Goal: Task Accomplishment & Management: Manage account settings

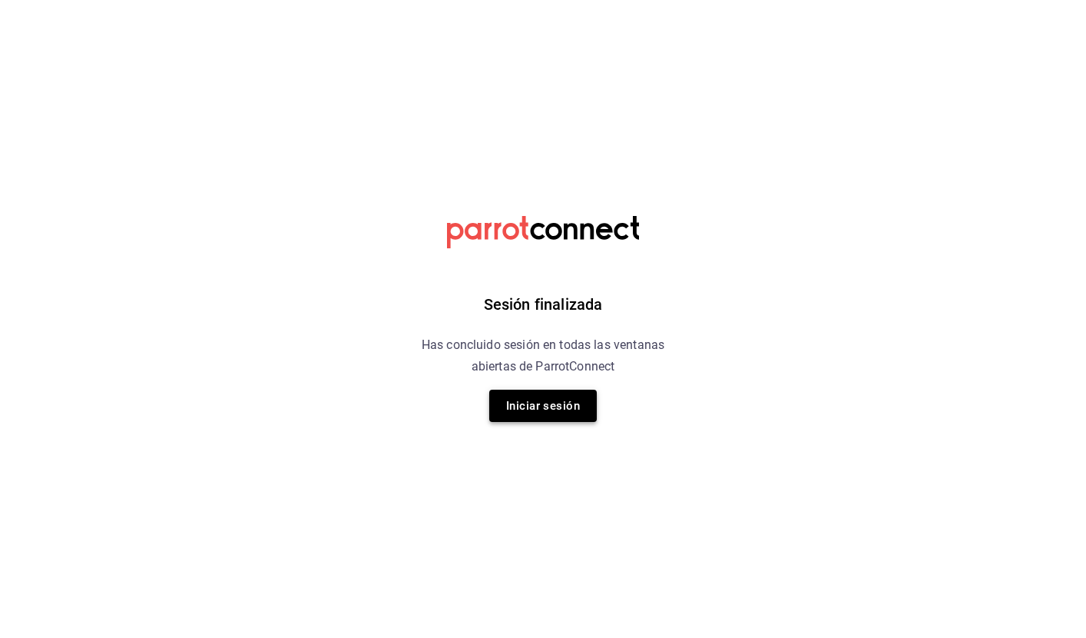
click at [556, 411] on button "Iniciar sesión" at bounding box center [543, 405] width 108 height 32
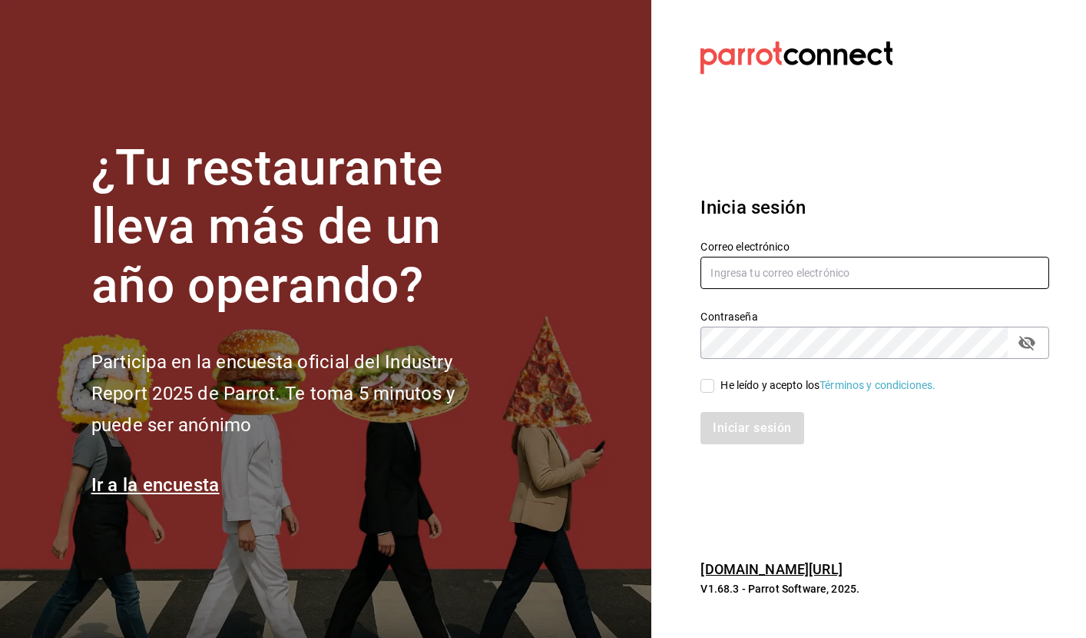
type input "selene@untax.com.mx"
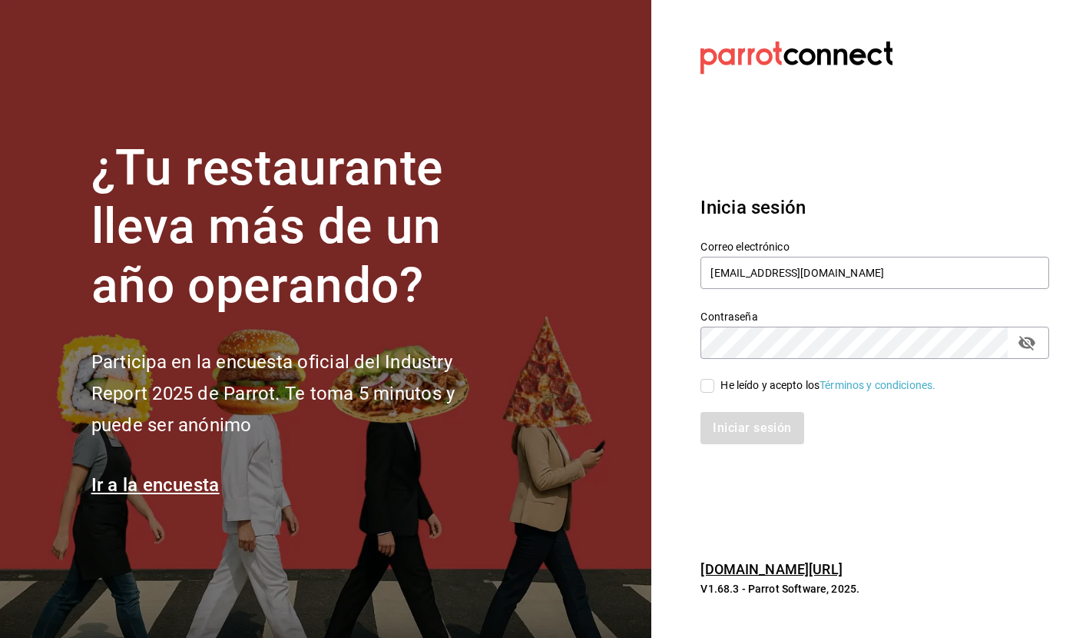
click at [707, 388] on input "He leído y acepto los Términos y condiciones." at bounding box center [708, 386] width 14 height 14
checkbox input "true"
click at [773, 426] on button "Iniciar sesión" at bounding box center [753, 428] width 104 height 32
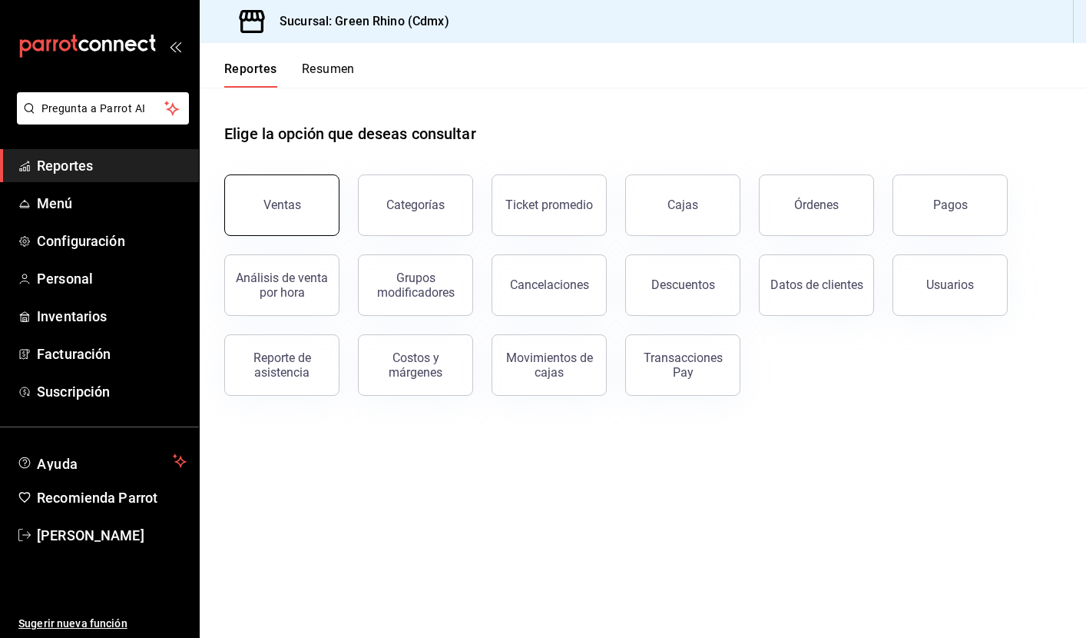
click at [292, 194] on button "Ventas" at bounding box center [281, 204] width 115 height 61
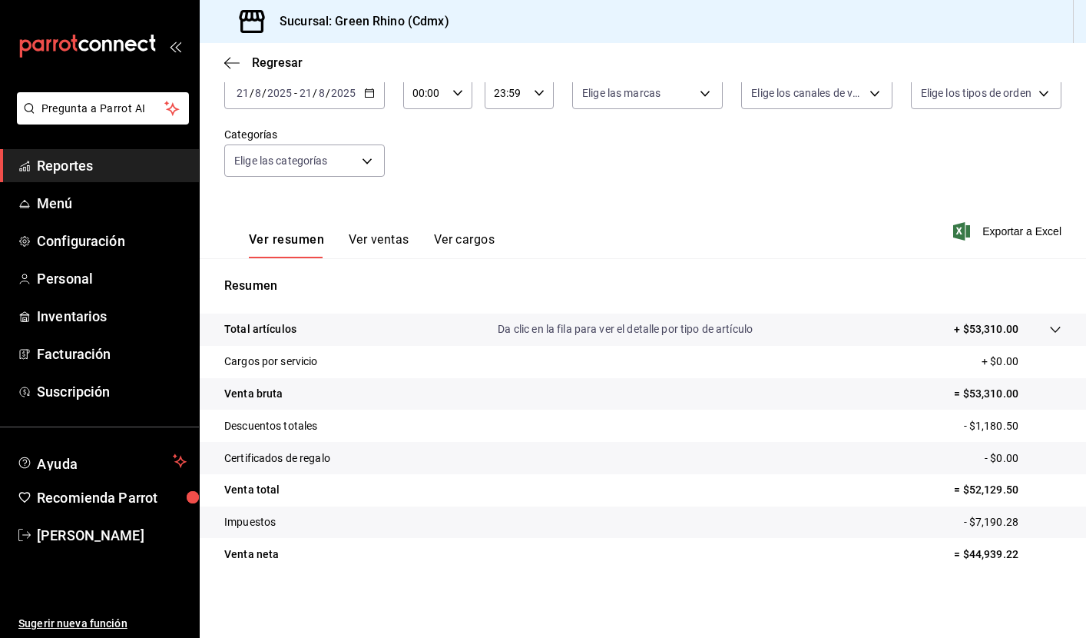
scroll to position [98, 0]
click at [111, 208] on span "Menú" at bounding box center [112, 203] width 150 height 21
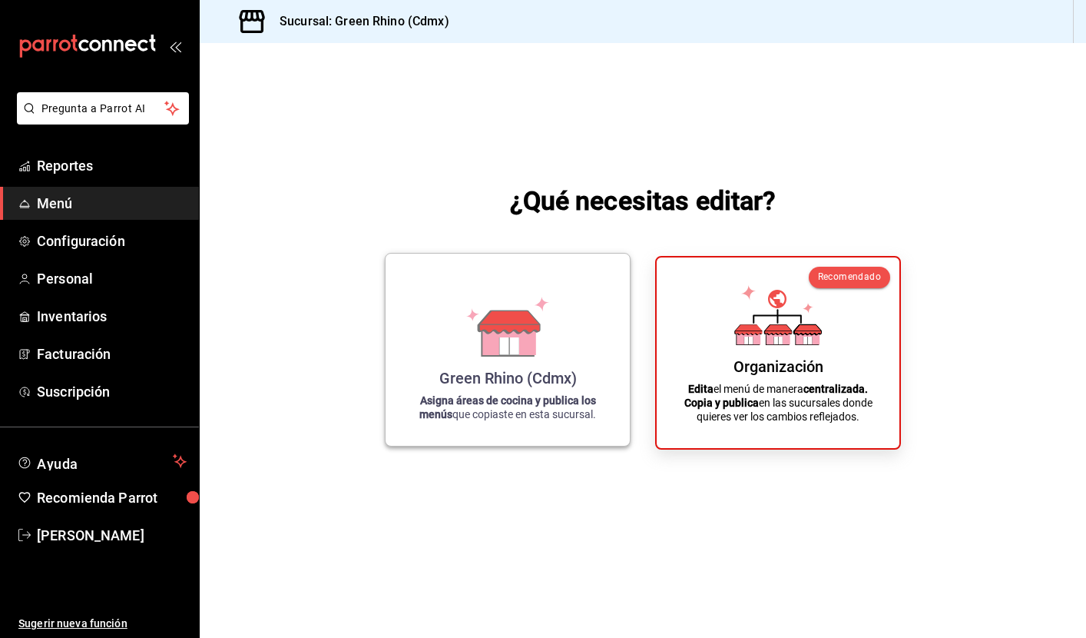
click at [489, 363] on div "[PERSON_NAME] Rhino (Cdmx) Asigna áreas de cocina y publica los menús que copia…" at bounding box center [507, 349] width 207 height 167
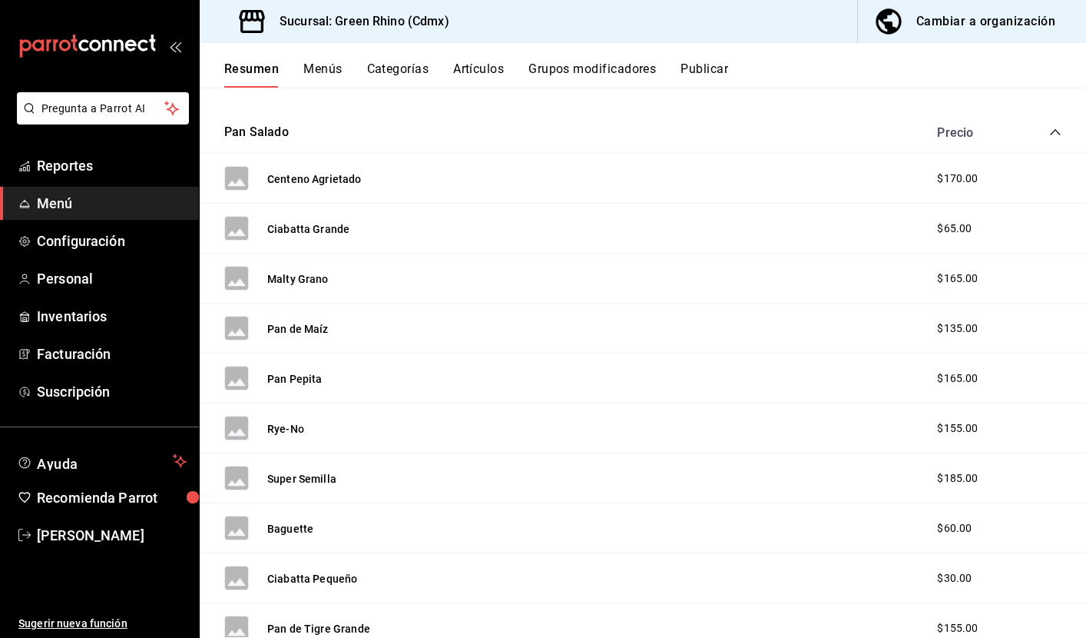
scroll to position [225, 0]
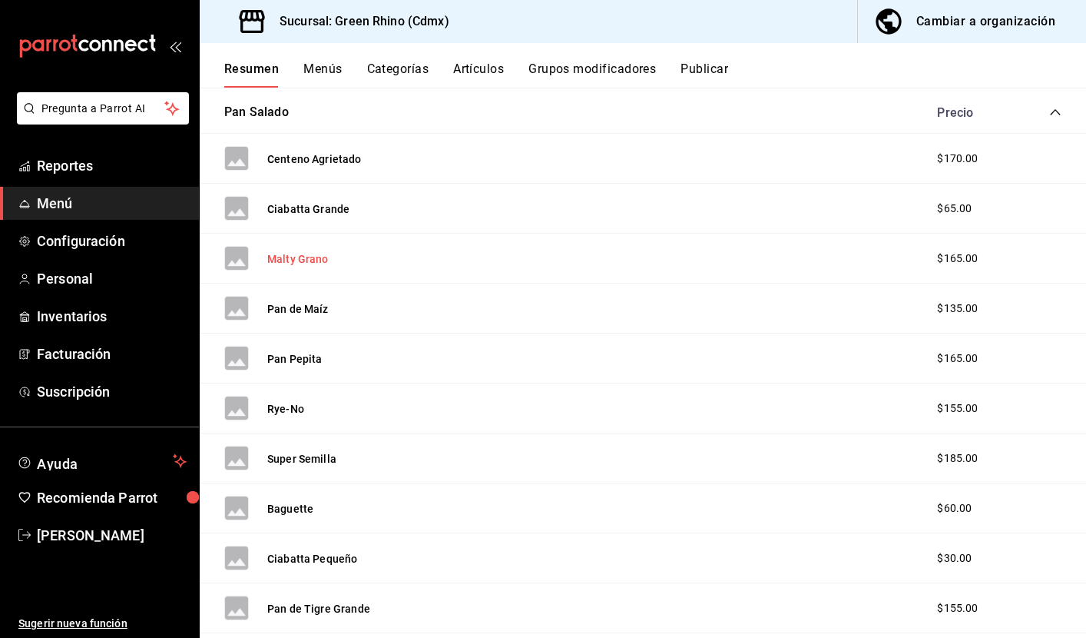
click at [307, 257] on button "Malty Grano" at bounding box center [297, 258] width 61 height 15
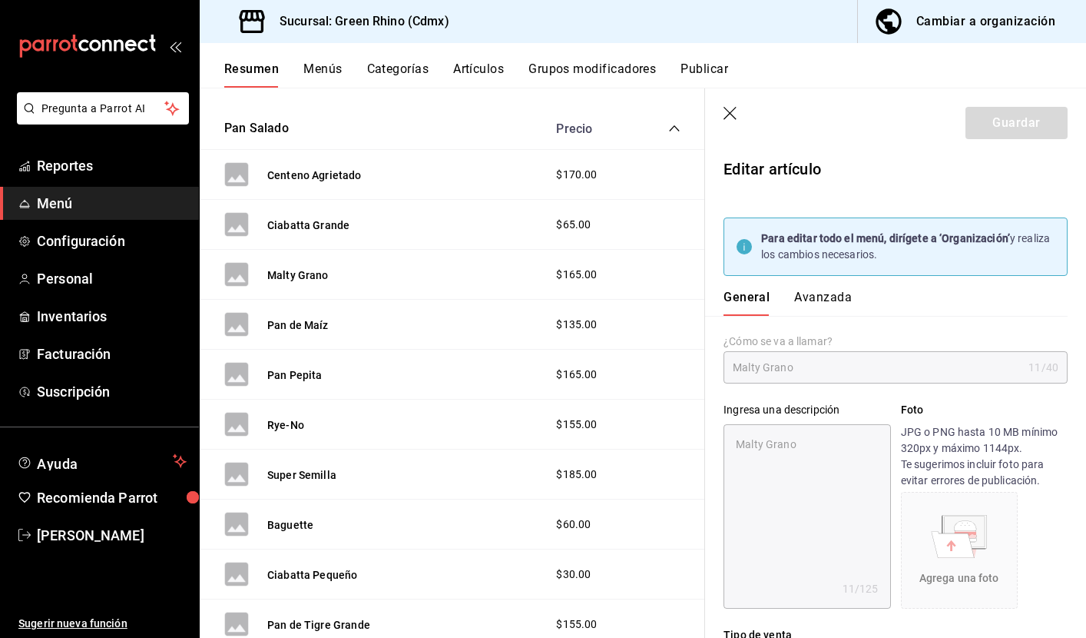
type input "$165.00"
type input "XUN"
type input "50181906"
radio input "true"
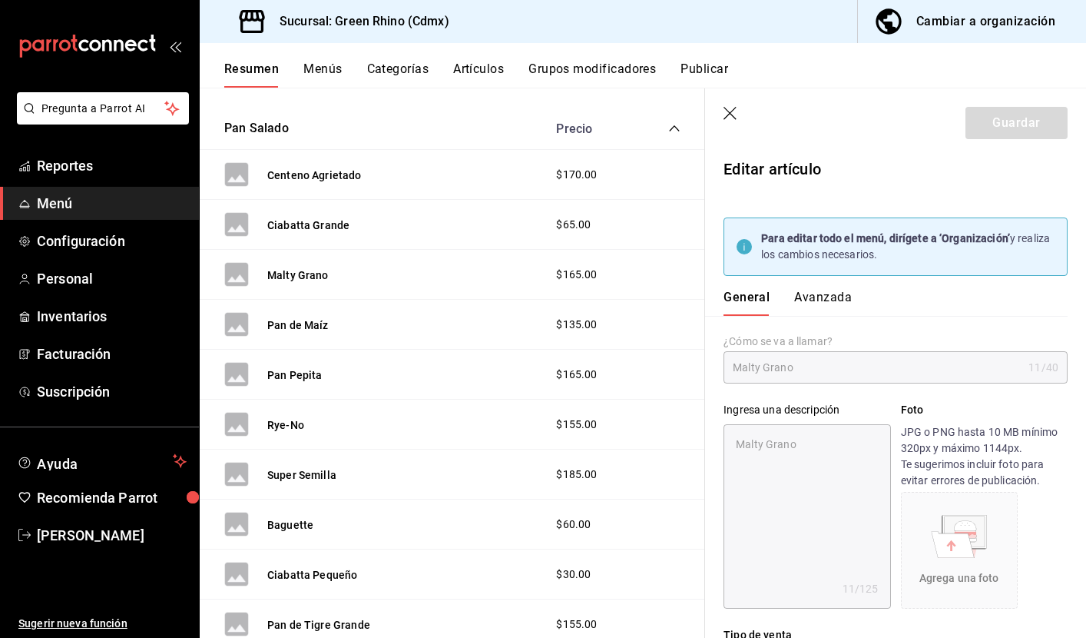
type input "a87db1c9-2097-42d5-878d-895d5462316c"
click at [829, 297] on button "Avanzada" at bounding box center [823, 303] width 58 height 26
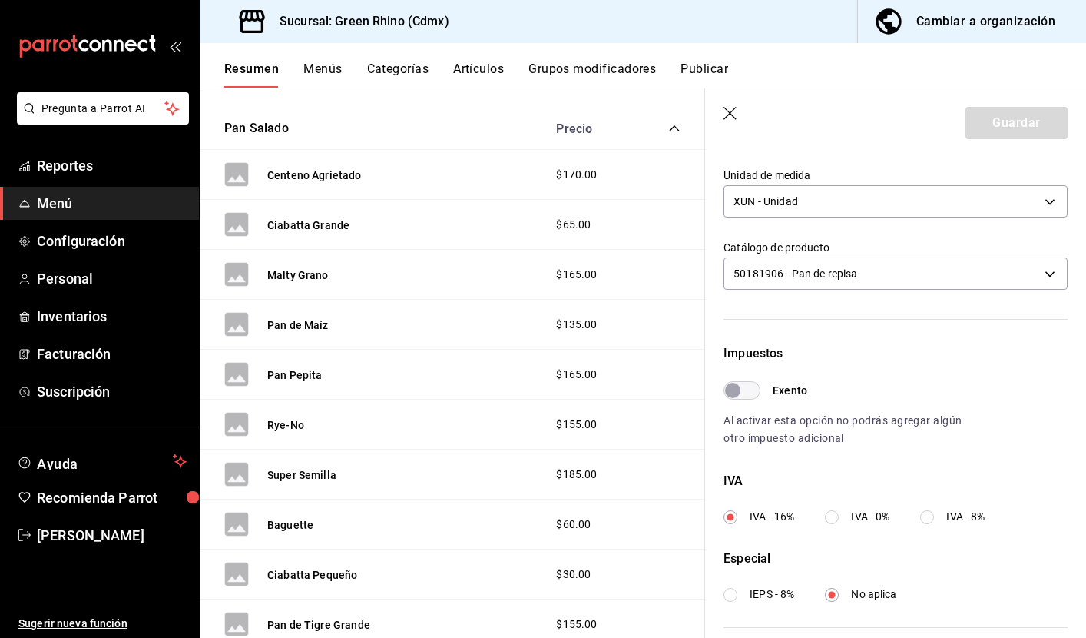
scroll to position [366, 0]
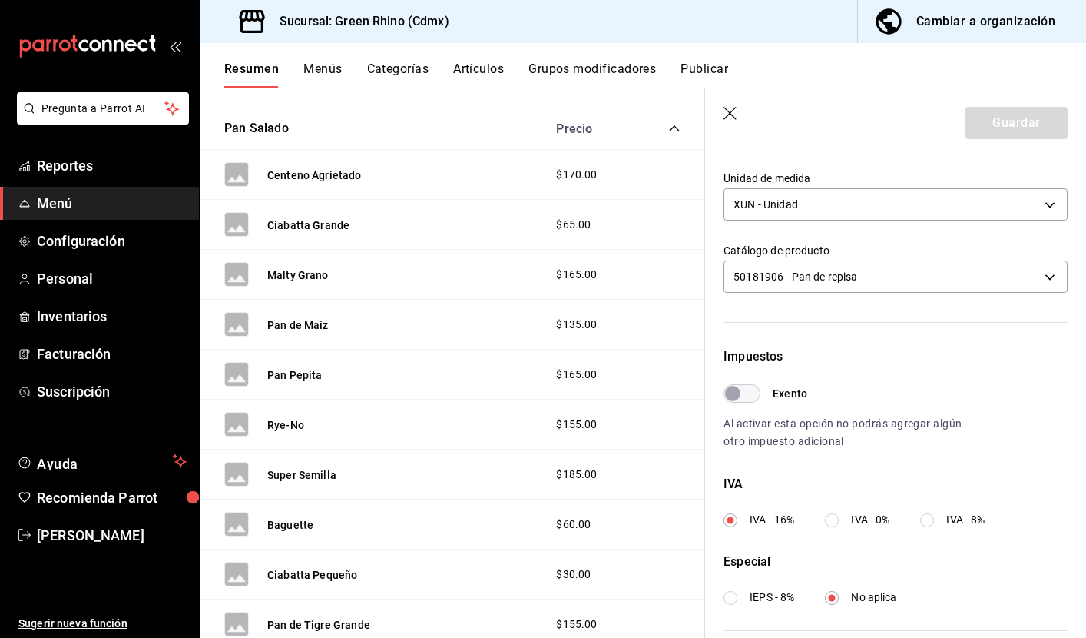
click at [831, 519] on input "IVA - 0%" at bounding box center [832, 520] width 14 height 14
radio input "true"
click at [1005, 139] on header "Guardar" at bounding box center [895, 119] width 381 height 63
click at [990, 123] on button "Guardar" at bounding box center [1017, 123] width 102 height 32
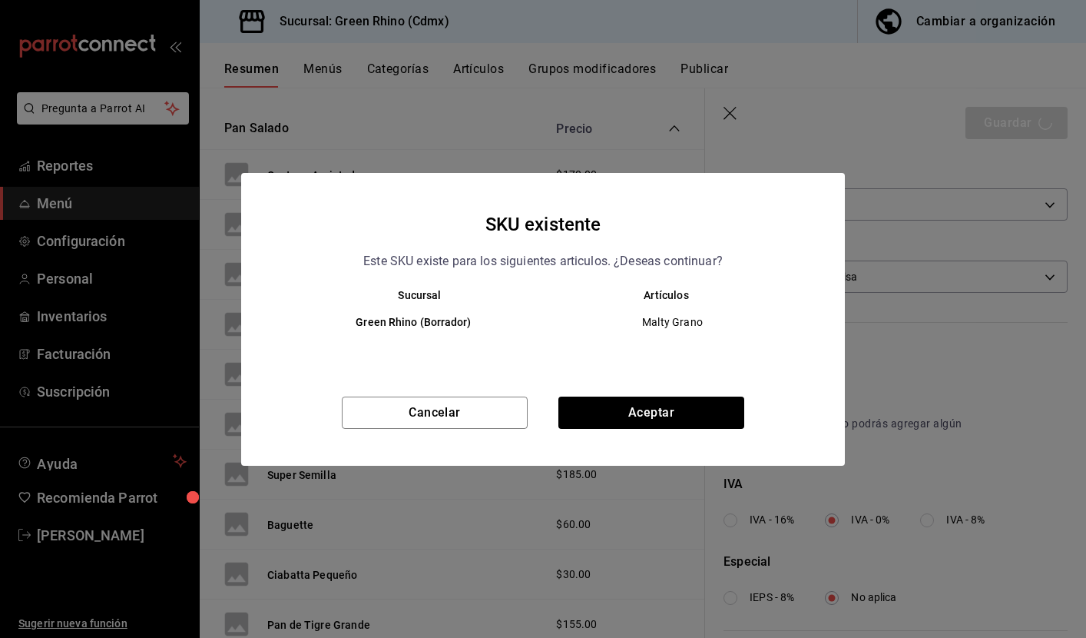
click at [689, 393] on div "SKU existente Este SKU existe para los siguientes articulos. ¿Deseas continuar?…" at bounding box center [543, 319] width 604 height 293
click at [644, 403] on button "Aceptar" at bounding box center [651, 412] width 186 height 32
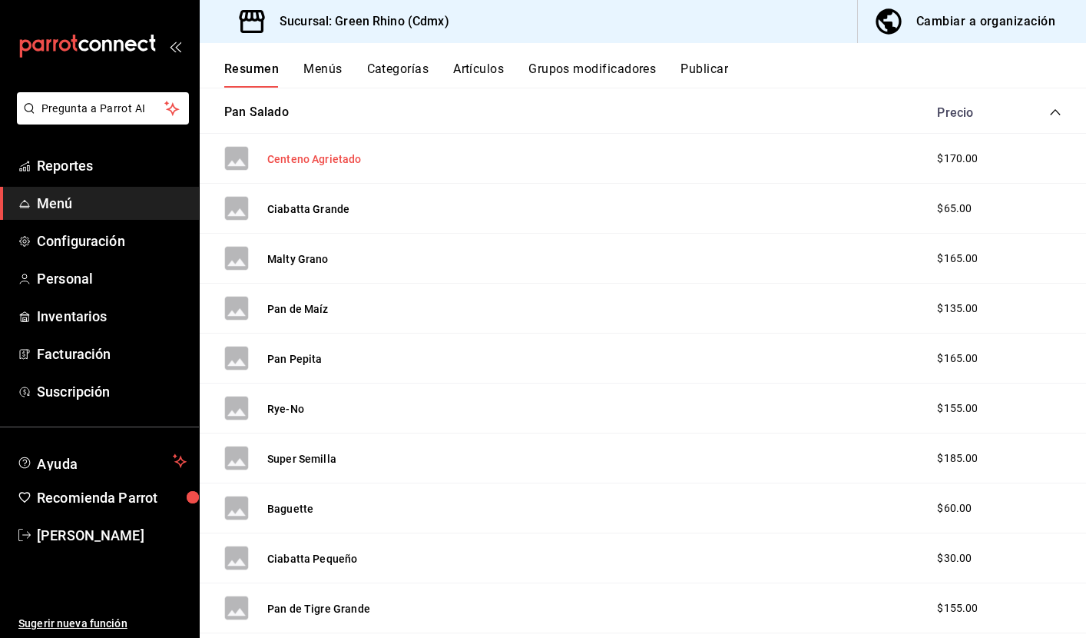
click at [308, 159] on button "Centeno Agrietado" at bounding box center [314, 158] width 94 height 15
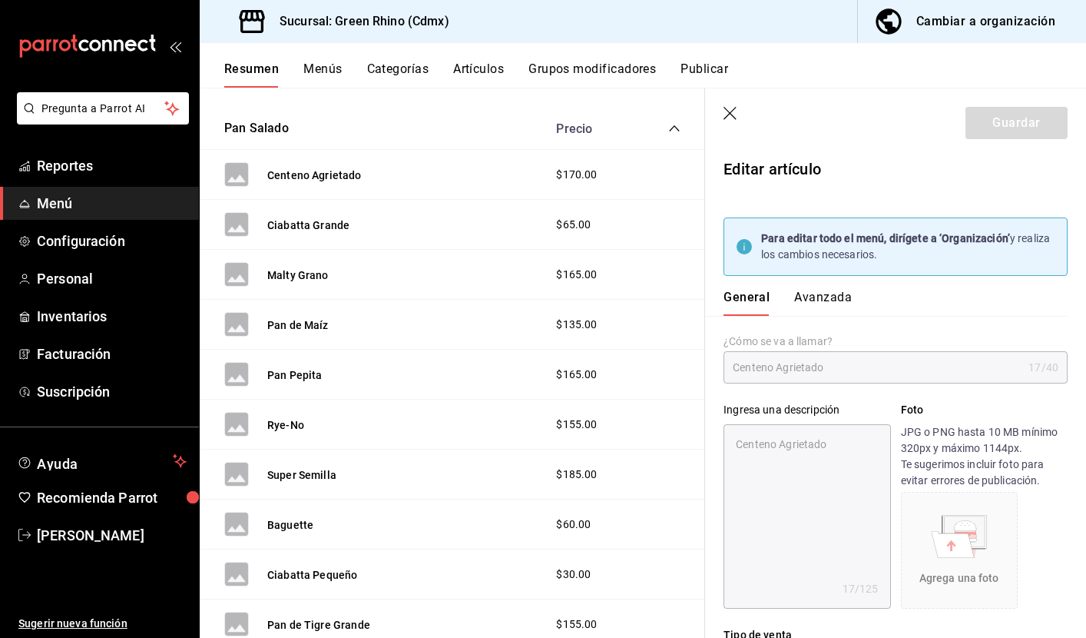
type textarea "x"
type input "$170.00"
type input "XUN"
type input "50181906"
radio input "true"
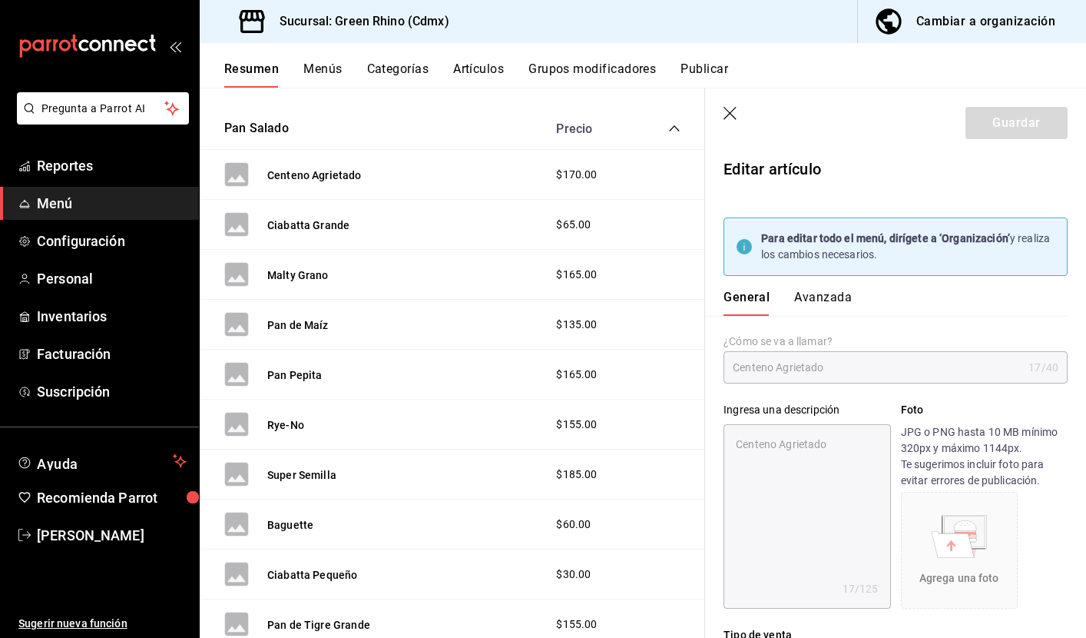
radio input "true"
type input "a87db1c9-2097-42d5-878d-895d5462316c"
click at [825, 301] on button "Avanzada" at bounding box center [823, 303] width 58 height 26
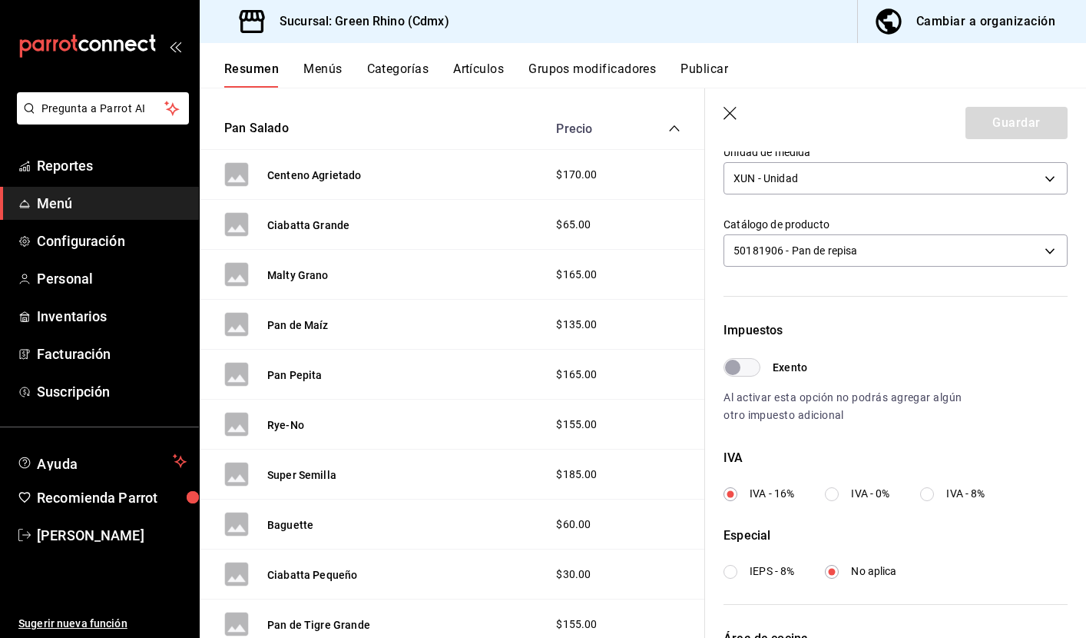
scroll to position [390, 0]
click at [833, 493] on input "IVA - 0%" at bounding box center [832, 496] width 14 height 14
radio input "true"
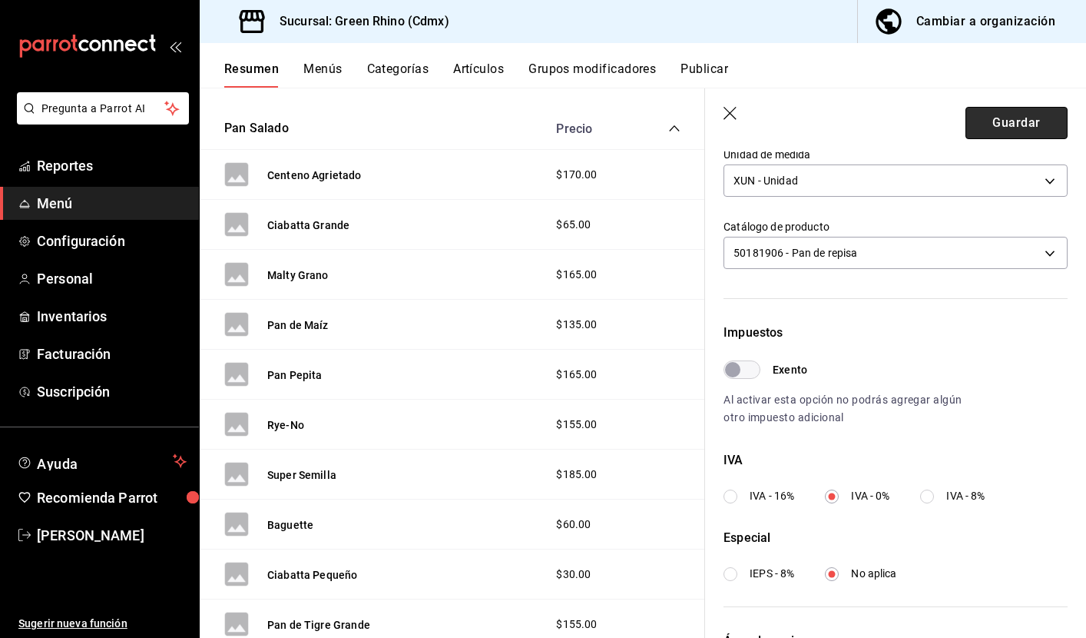
click at [1032, 111] on button "Guardar" at bounding box center [1017, 123] width 102 height 32
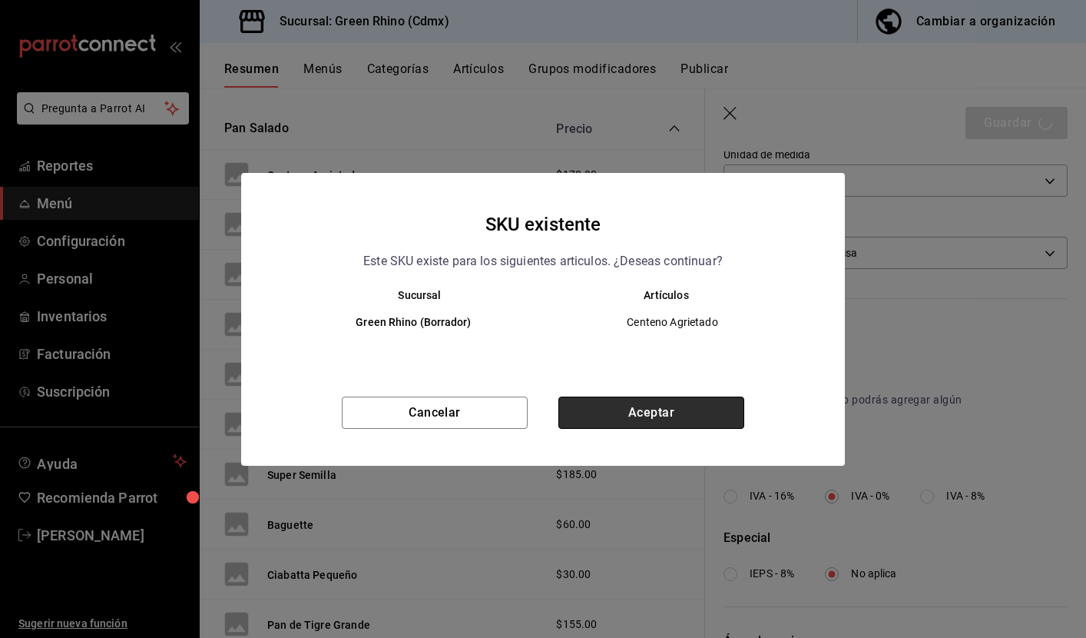
click at [609, 414] on button "Aceptar" at bounding box center [651, 412] width 186 height 32
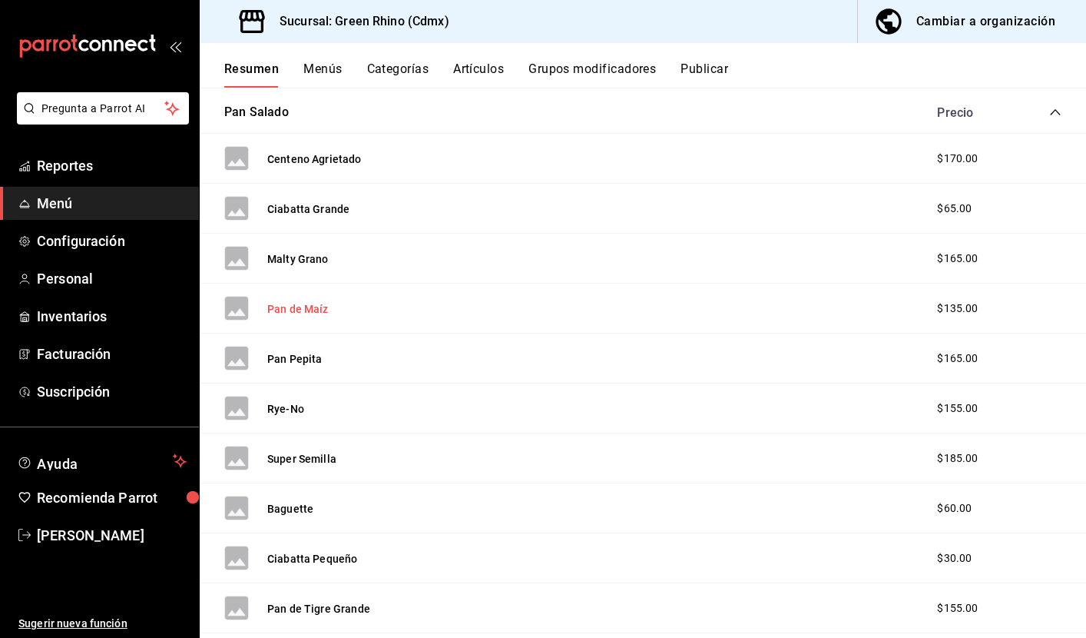
click at [322, 303] on button "Pan de Maíz" at bounding box center [297, 308] width 61 height 15
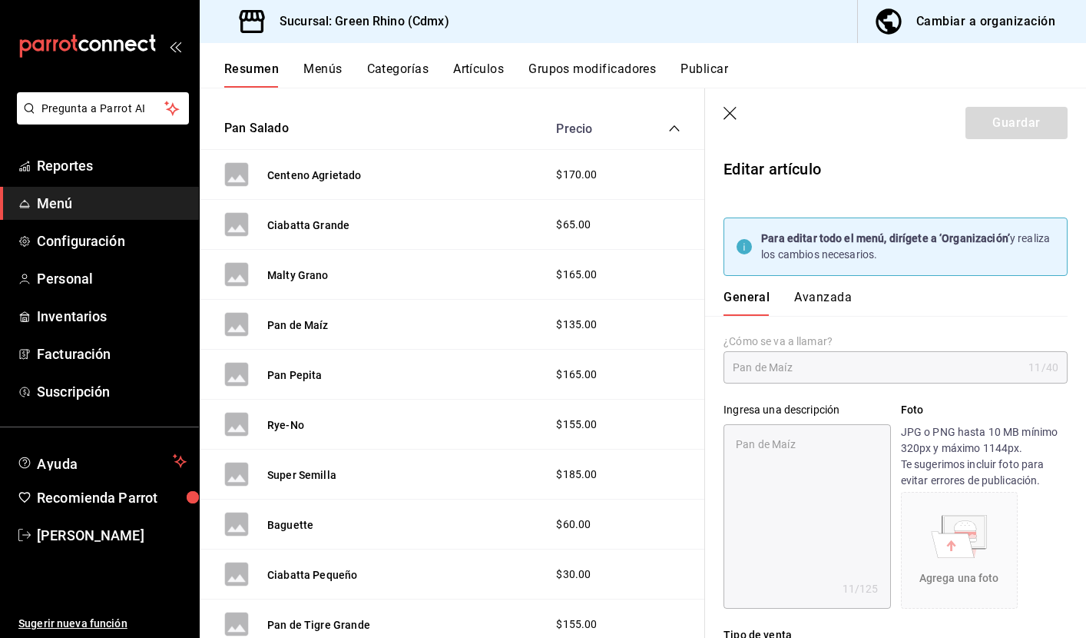
type textarea "x"
type input "$135.00"
type input "XUN"
type input "50181906"
radio input "true"
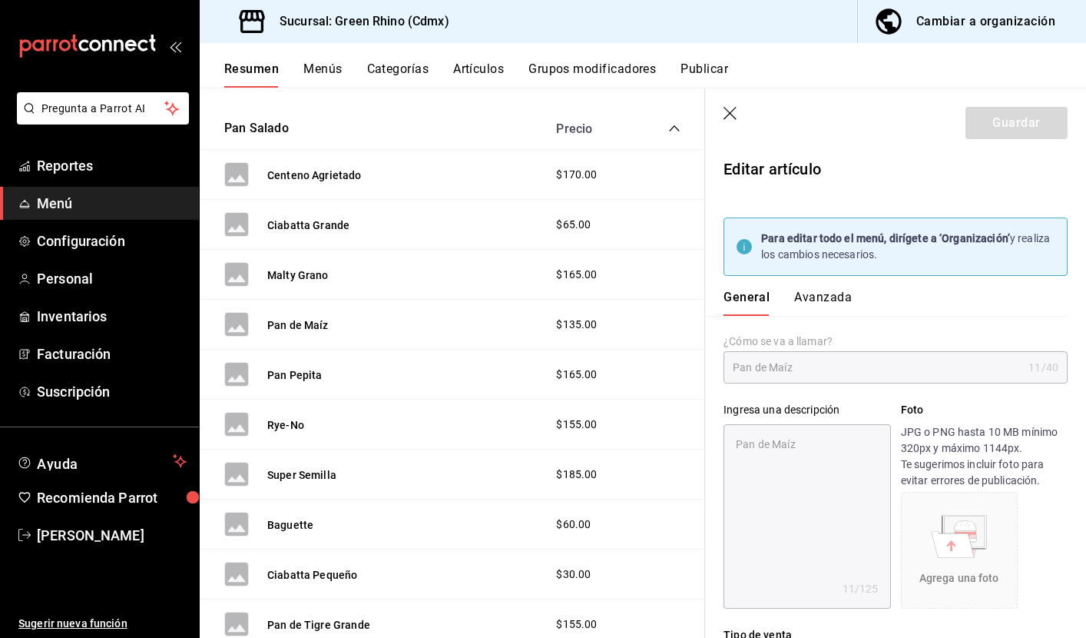
radio input "true"
type input "a87db1c9-2097-42d5-878d-895d5462316c"
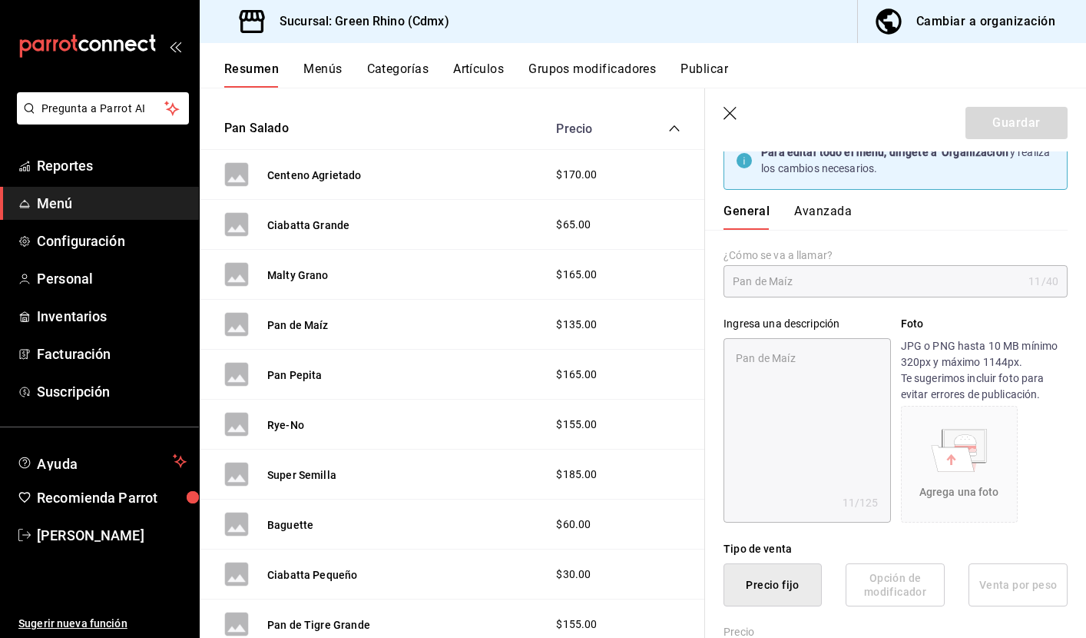
scroll to position [71, 0]
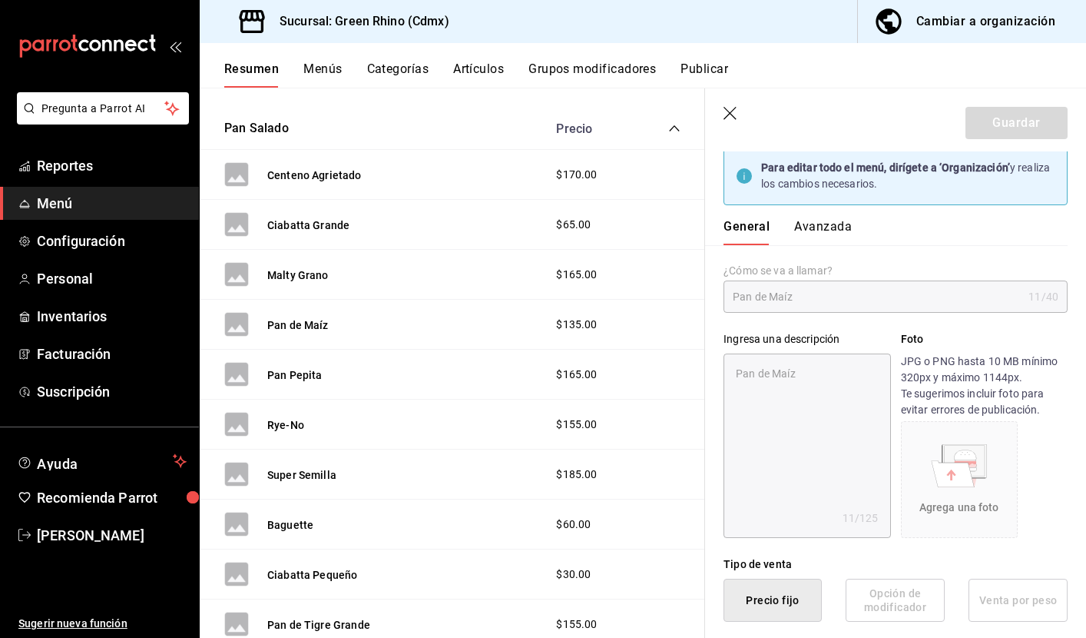
click at [805, 224] on button "Avanzada" at bounding box center [823, 232] width 58 height 26
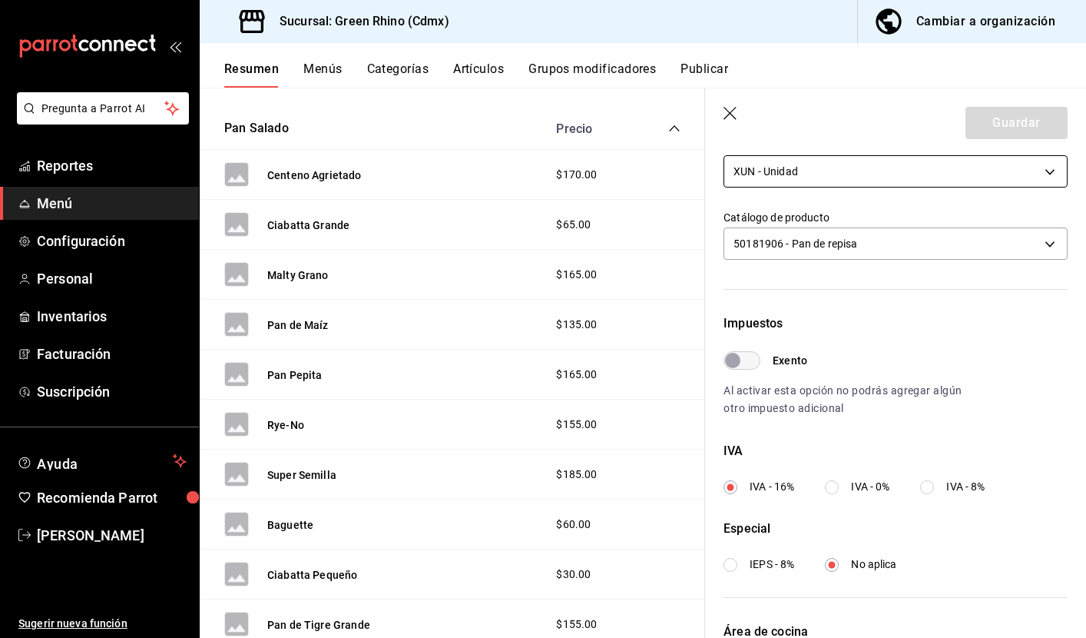
scroll to position [397, 0]
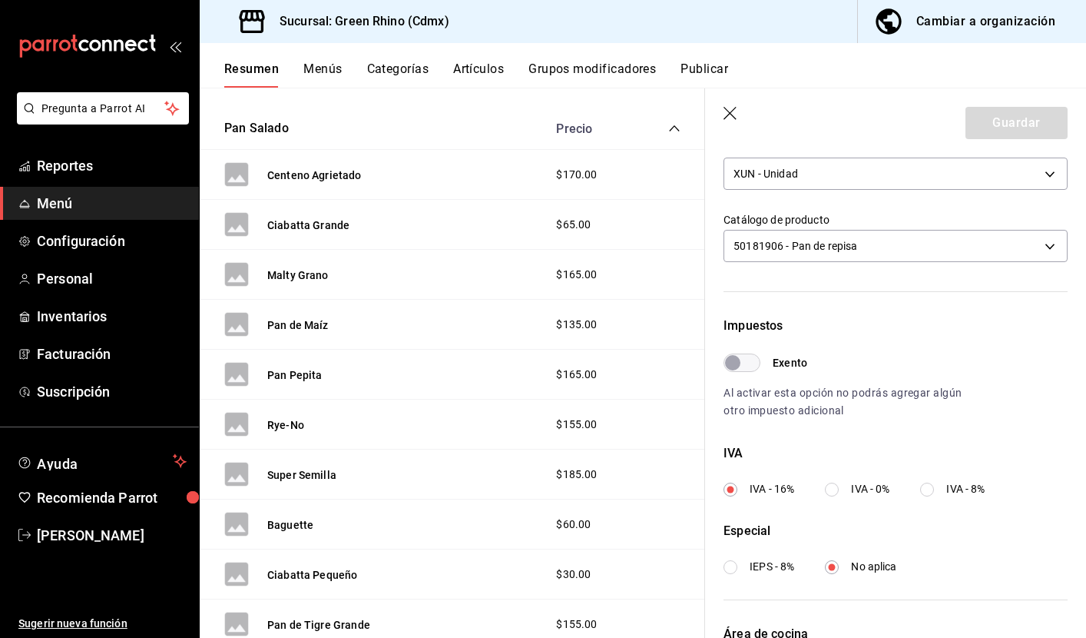
click at [839, 487] on input "IVA - 0%" at bounding box center [832, 489] width 14 height 14
radio input "true"
click at [1033, 124] on button "Guardar" at bounding box center [1017, 123] width 102 height 32
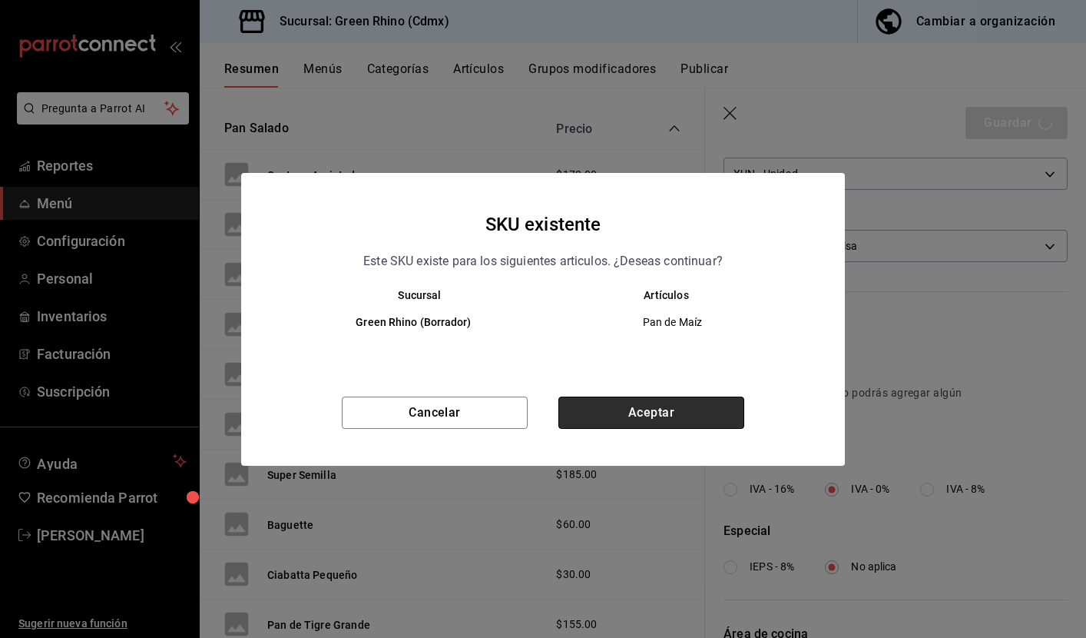
click at [620, 417] on button "Aceptar" at bounding box center [651, 412] width 186 height 32
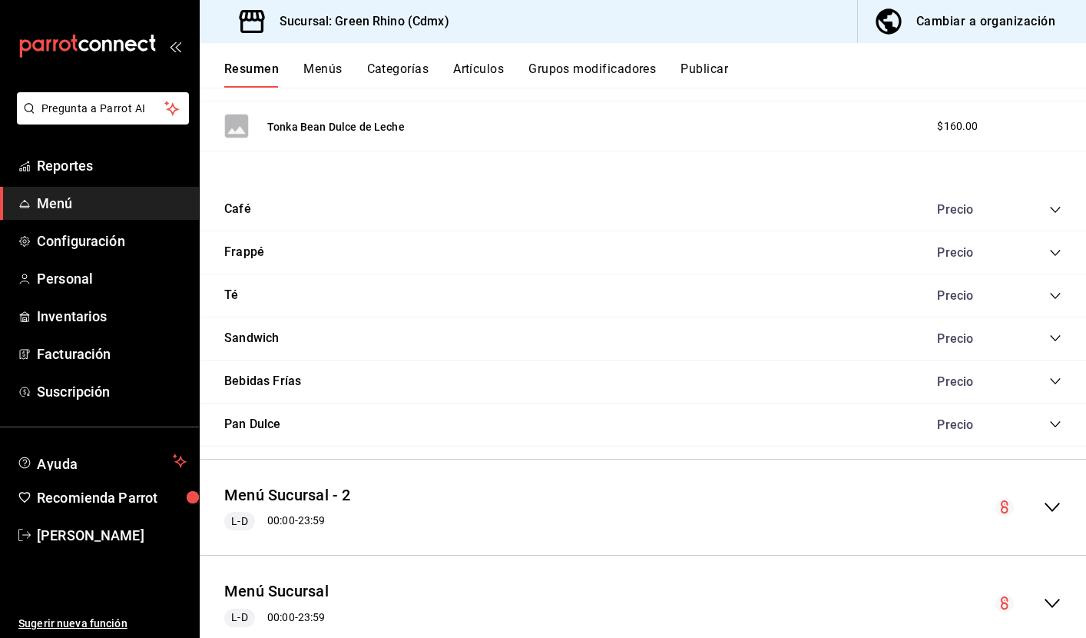
scroll to position [3070, 0]
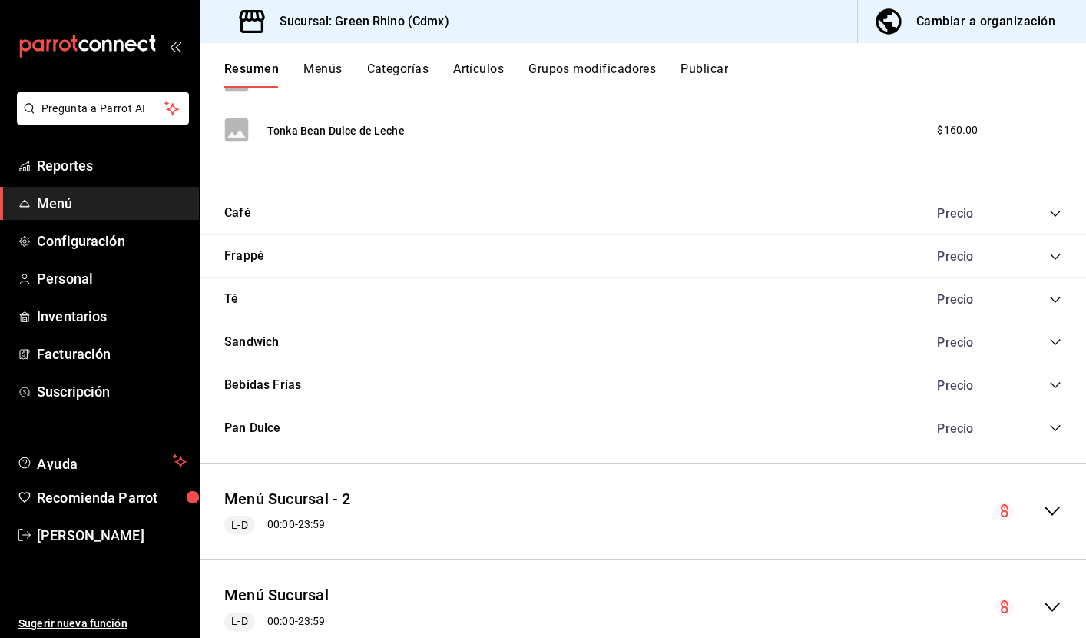
click at [1061, 209] on icon "collapse-category-row" at bounding box center [1055, 213] width 12 height 12
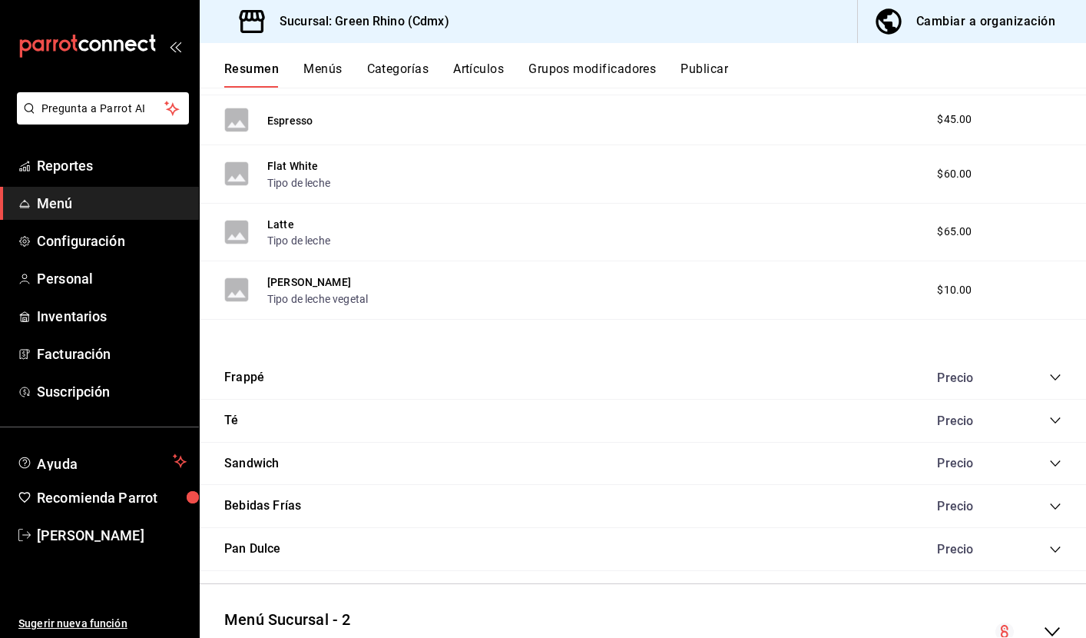
scroll to position [0, 0]
click at [402, 373] on div "Frappé Precio" at bounding box center [643, 377] width 886 height 43
click at [286, 382] on div "Frappé Precio" at bounding box center [643, 377] width 886 height 43
click at [1055, 374] on icon "collapse-category-row" at bounding box center [1055, 377] width 12 height 12
